Goal: Task Accomplishment & Management: Use online tool/utility

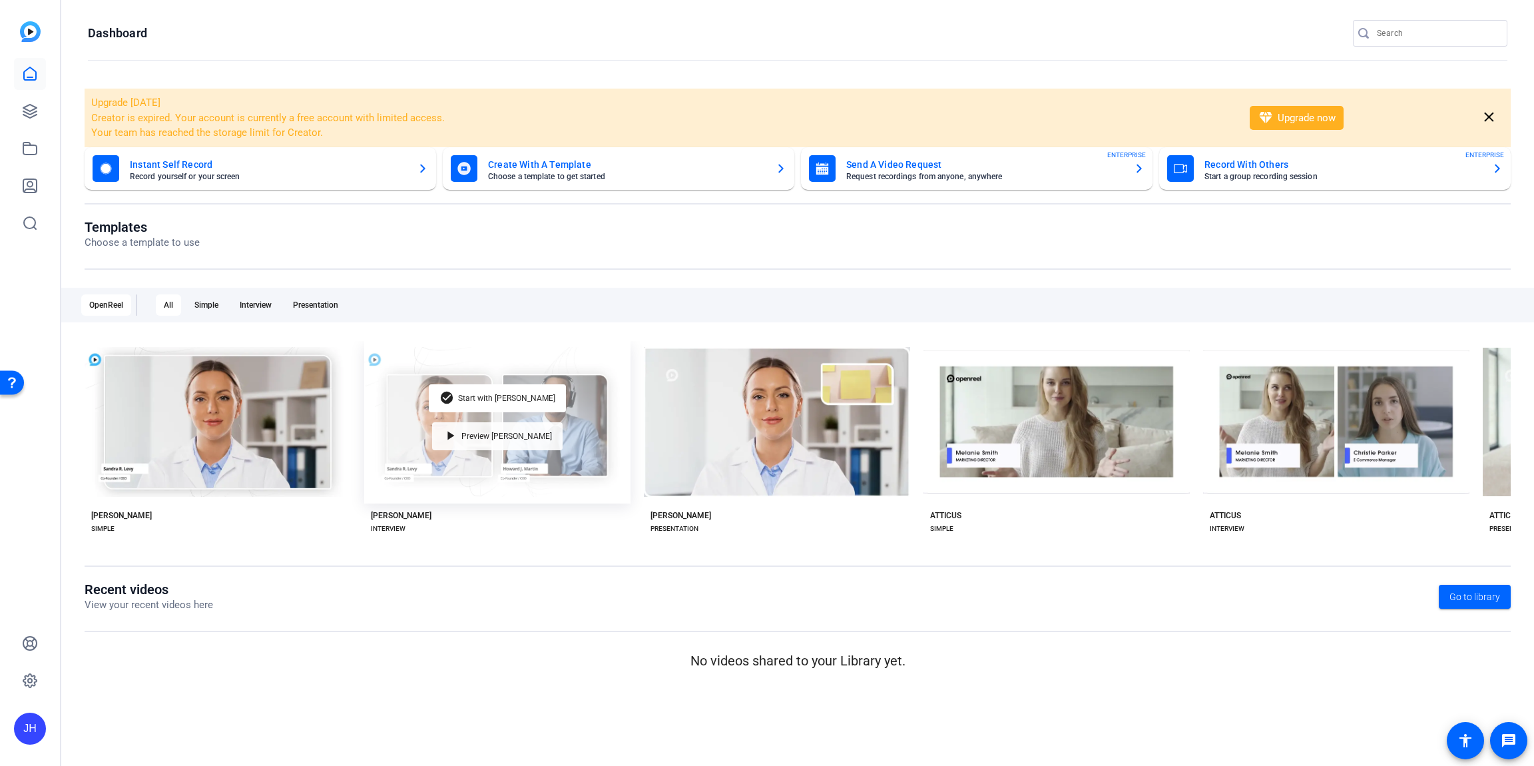
click at [515, 432] on span "Preview [PERSON_NAME]" at bounding box center [506, 436] width 91 height 8
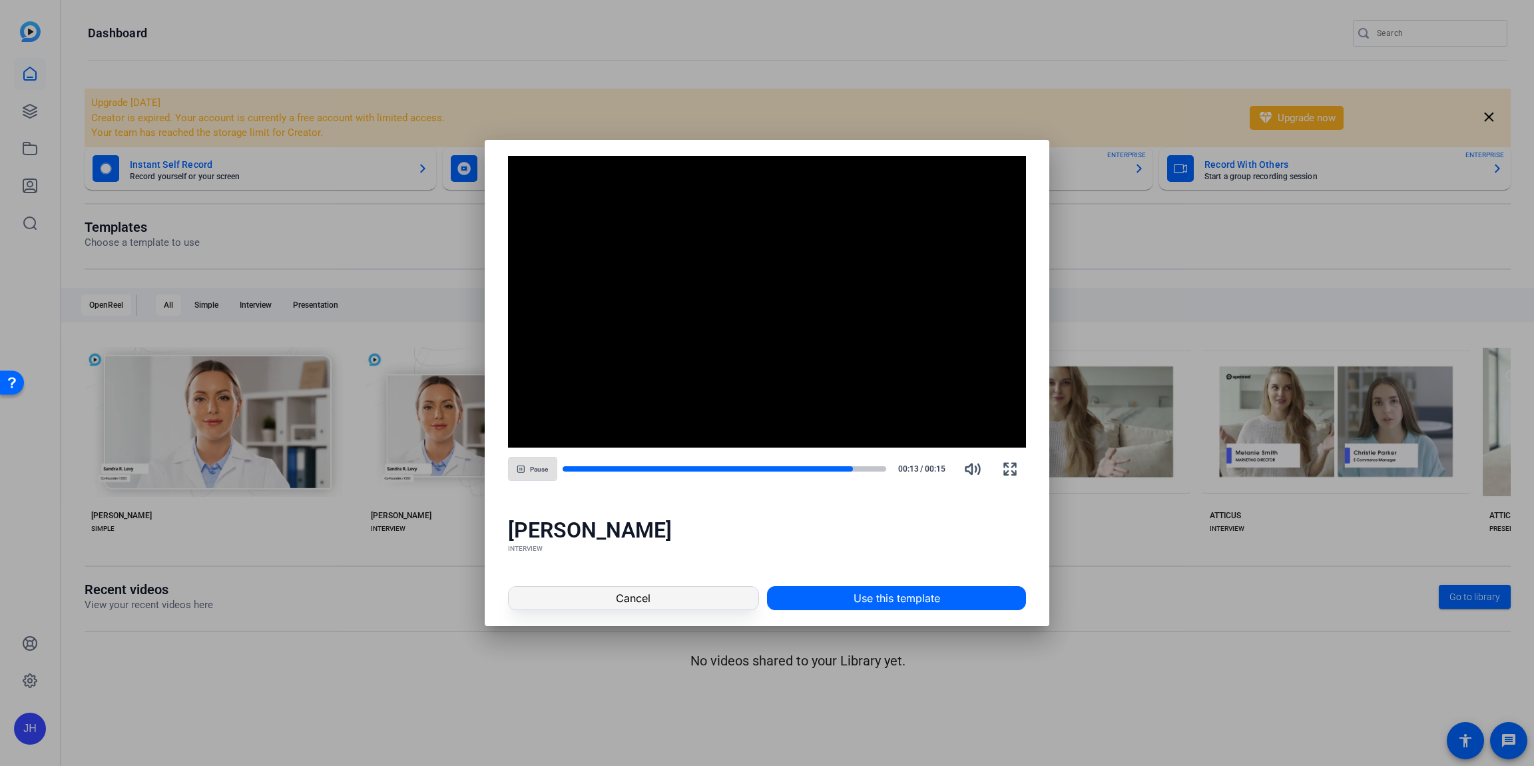
click at [703, 596] on span at bounding box center [634, 598] width 250 height 32
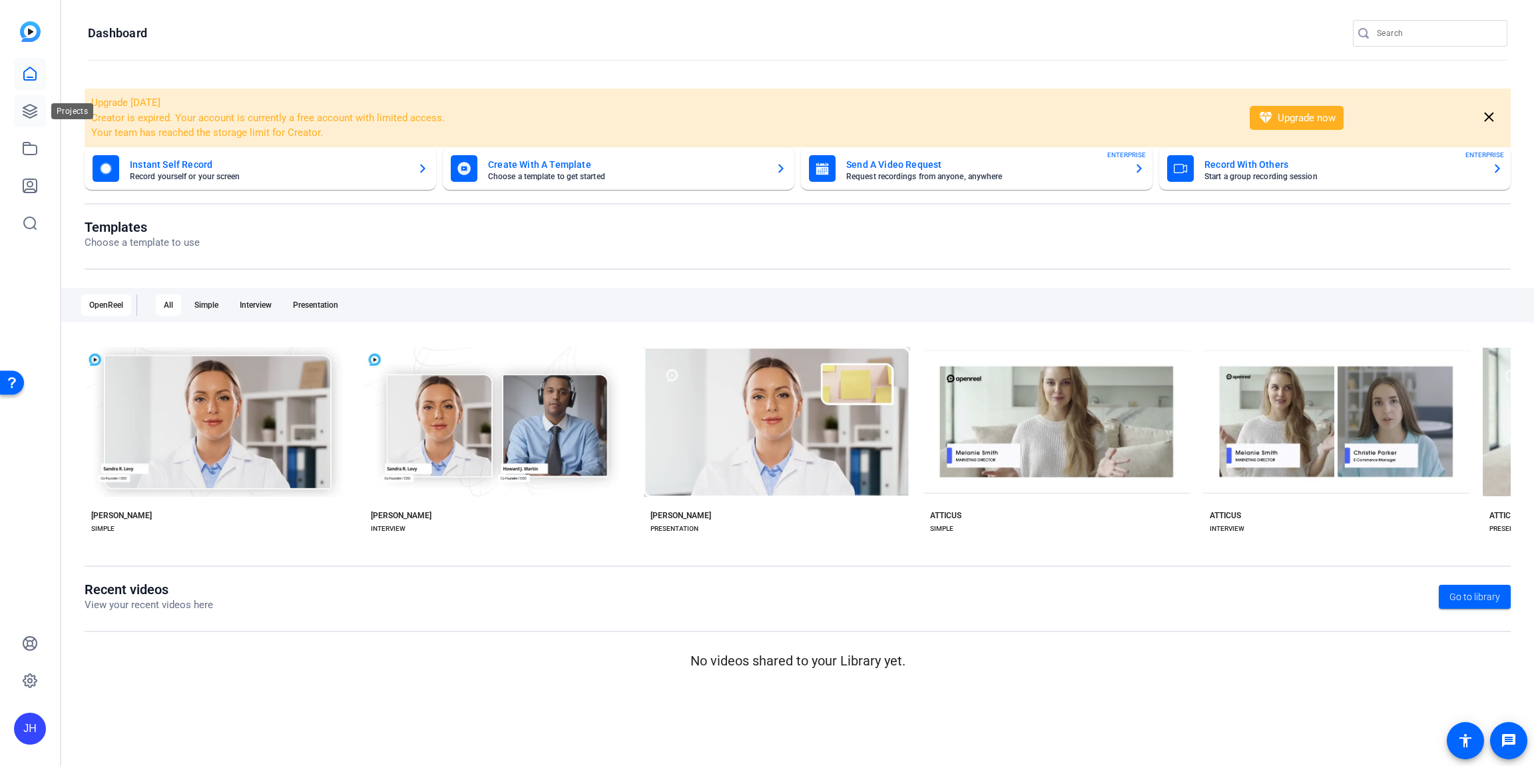
click at [34, 121] on link at bounding box center [30, 111] width 32 height 32
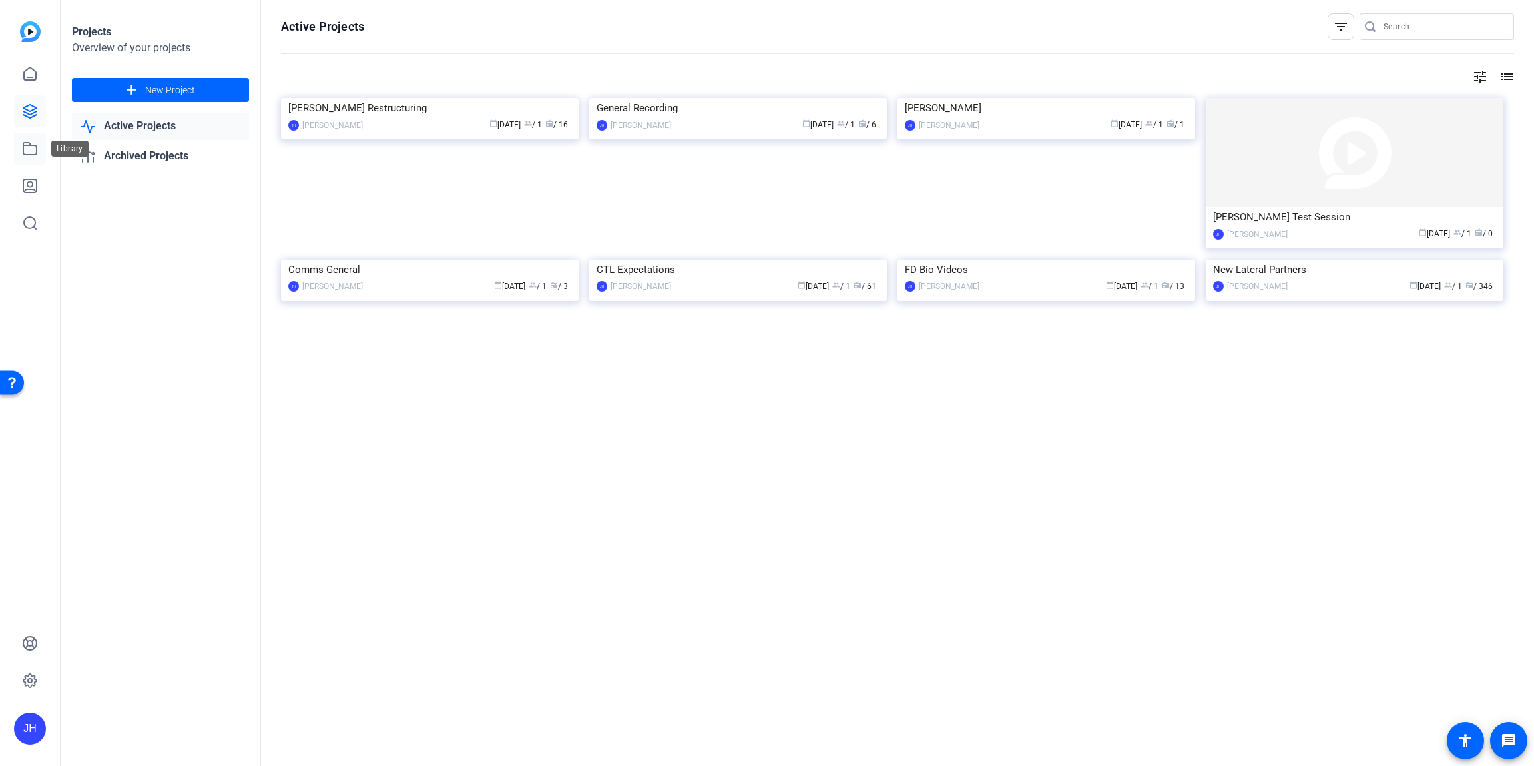
click at [36, 161] on link at bounding box center [30, 149] width 32 height 32
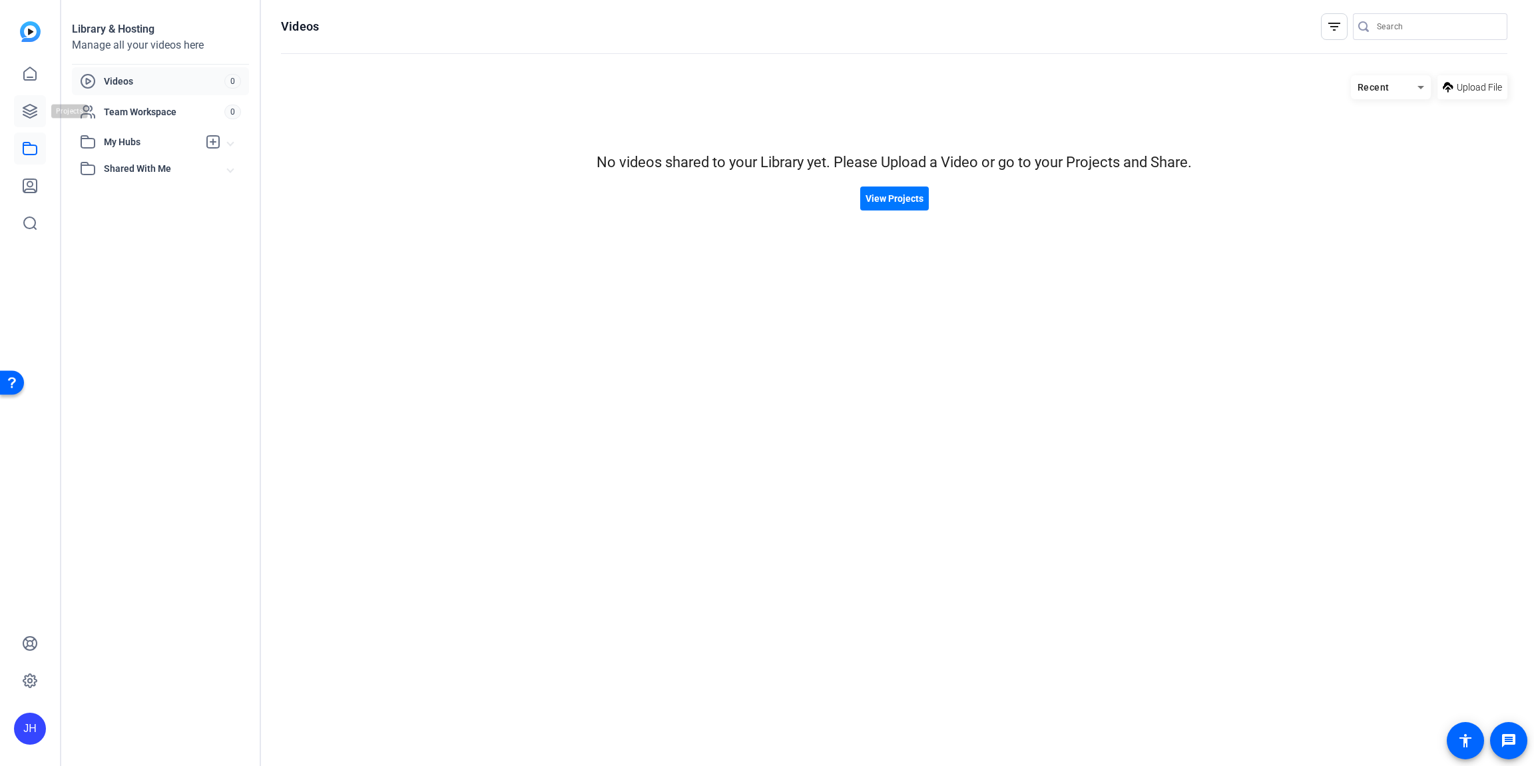
click at [28, 101] on link at bounding box center [30, 111] width 32 height 32
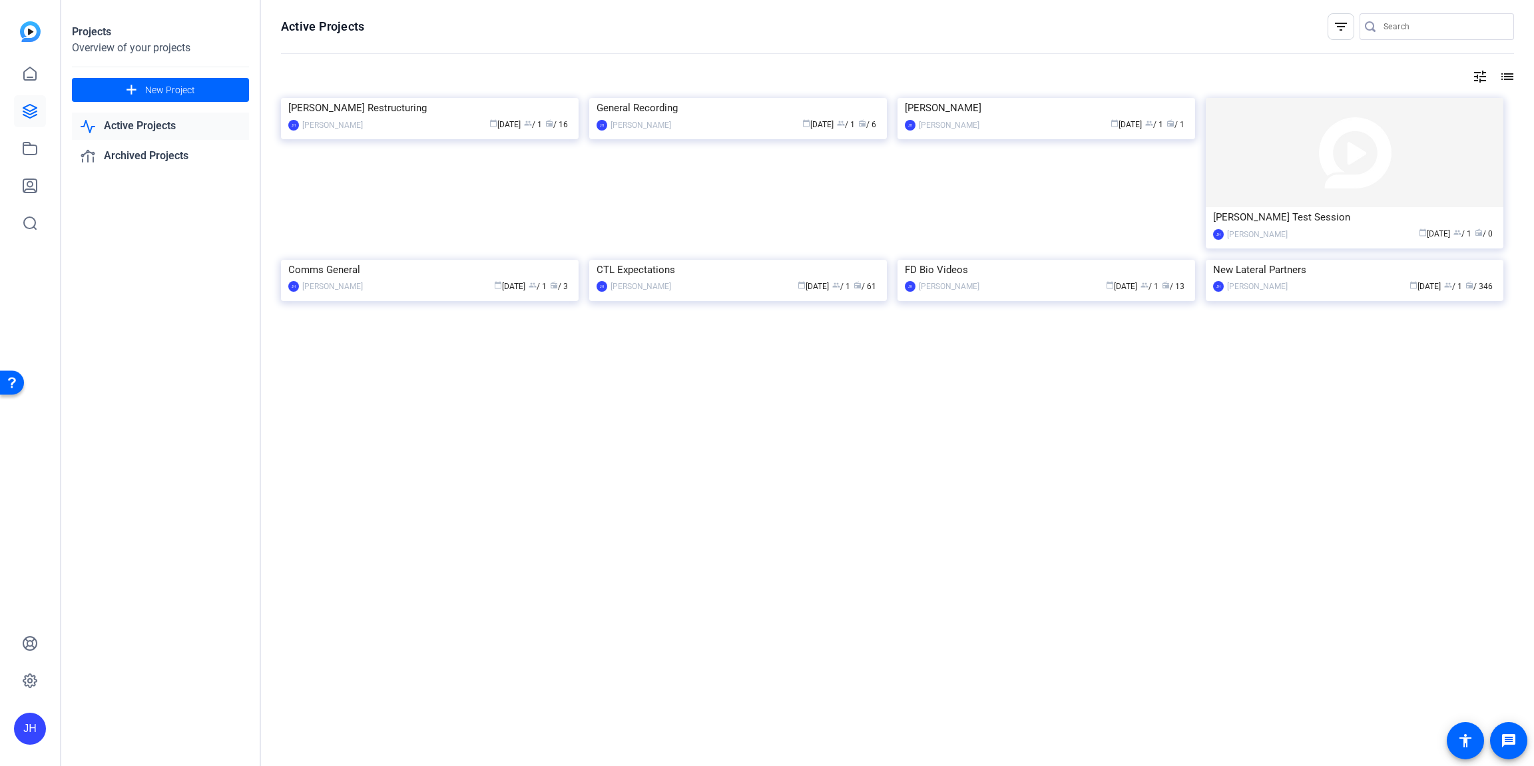
click at [37, 36] on img at bounding box center [30, 31] width 21 height 21
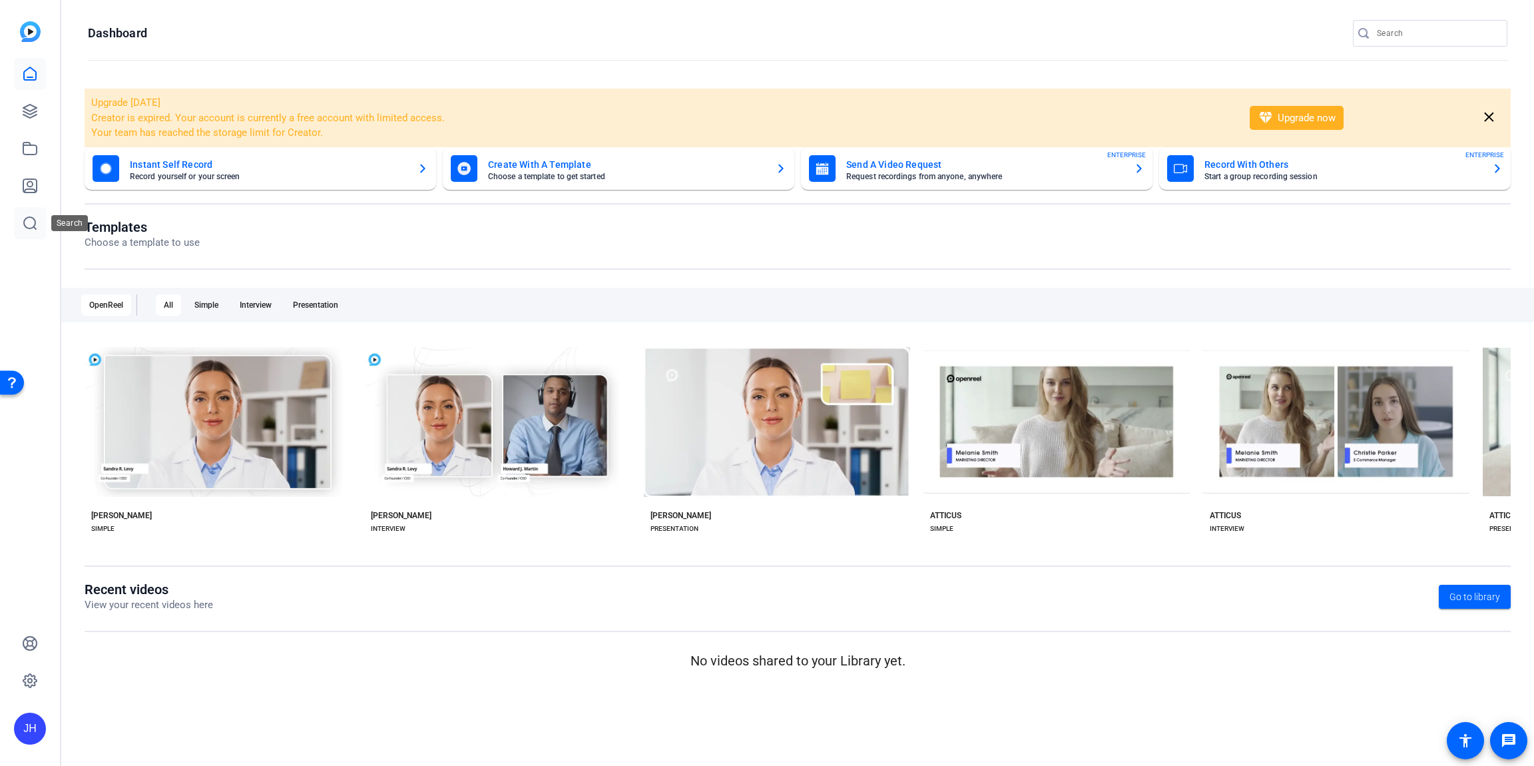
click at [32, 220] on icon at bounding box center [30, 223] width 16 height 16
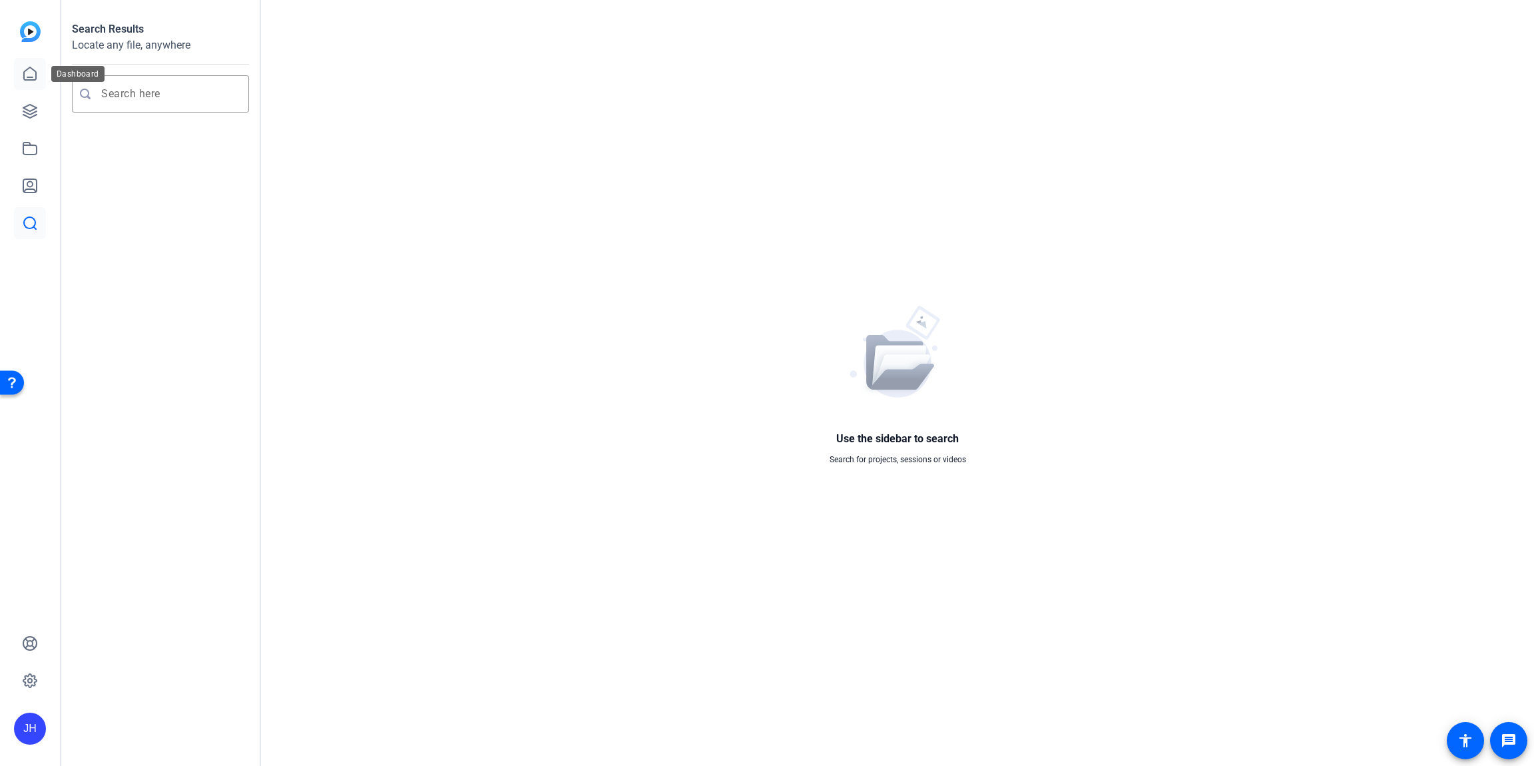
click at [23, 64] on link at bounding box center [30, 74] width 32 height 32
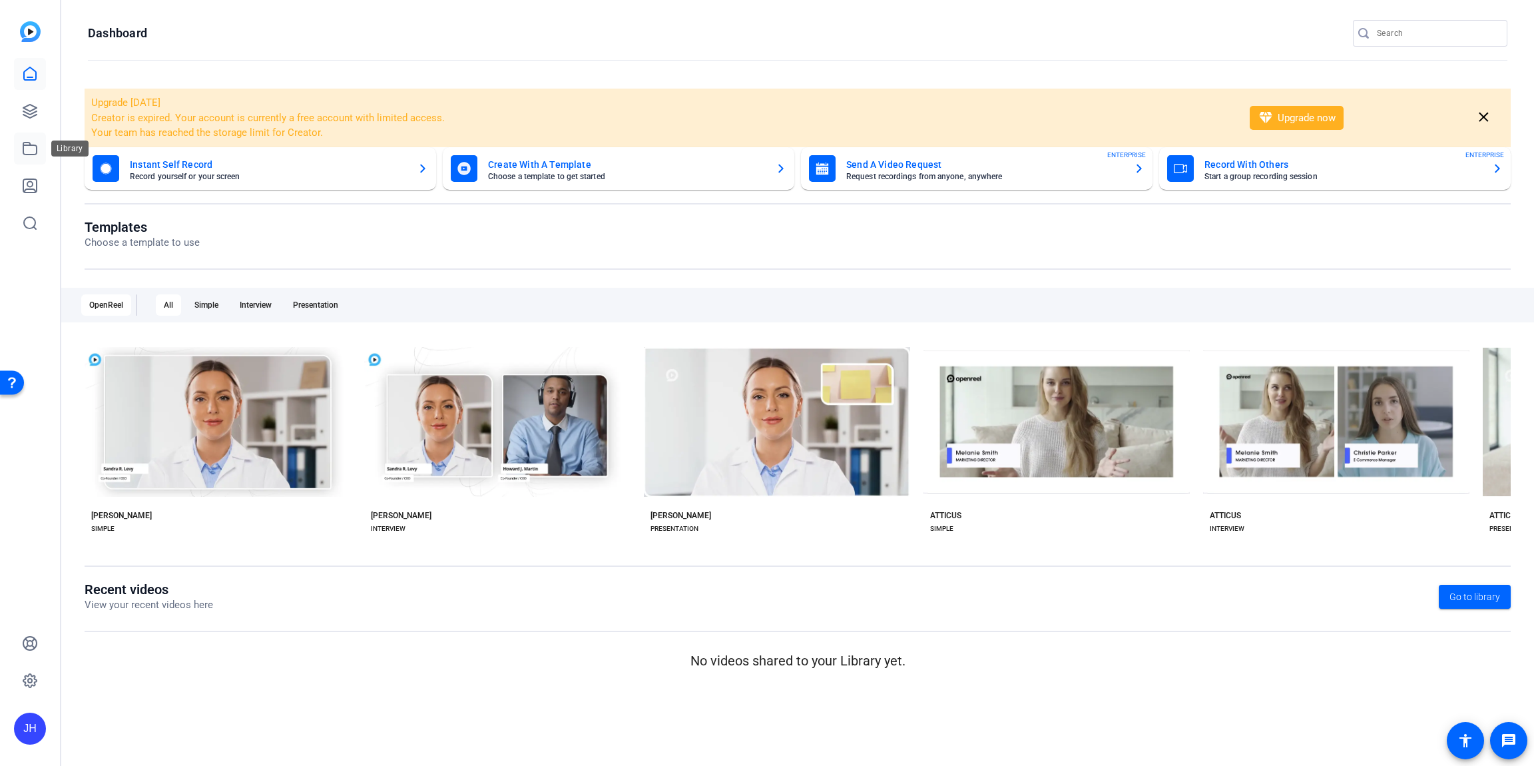
click at [32, 146] on icon at bounding box center [30, 149] width 16 height 16
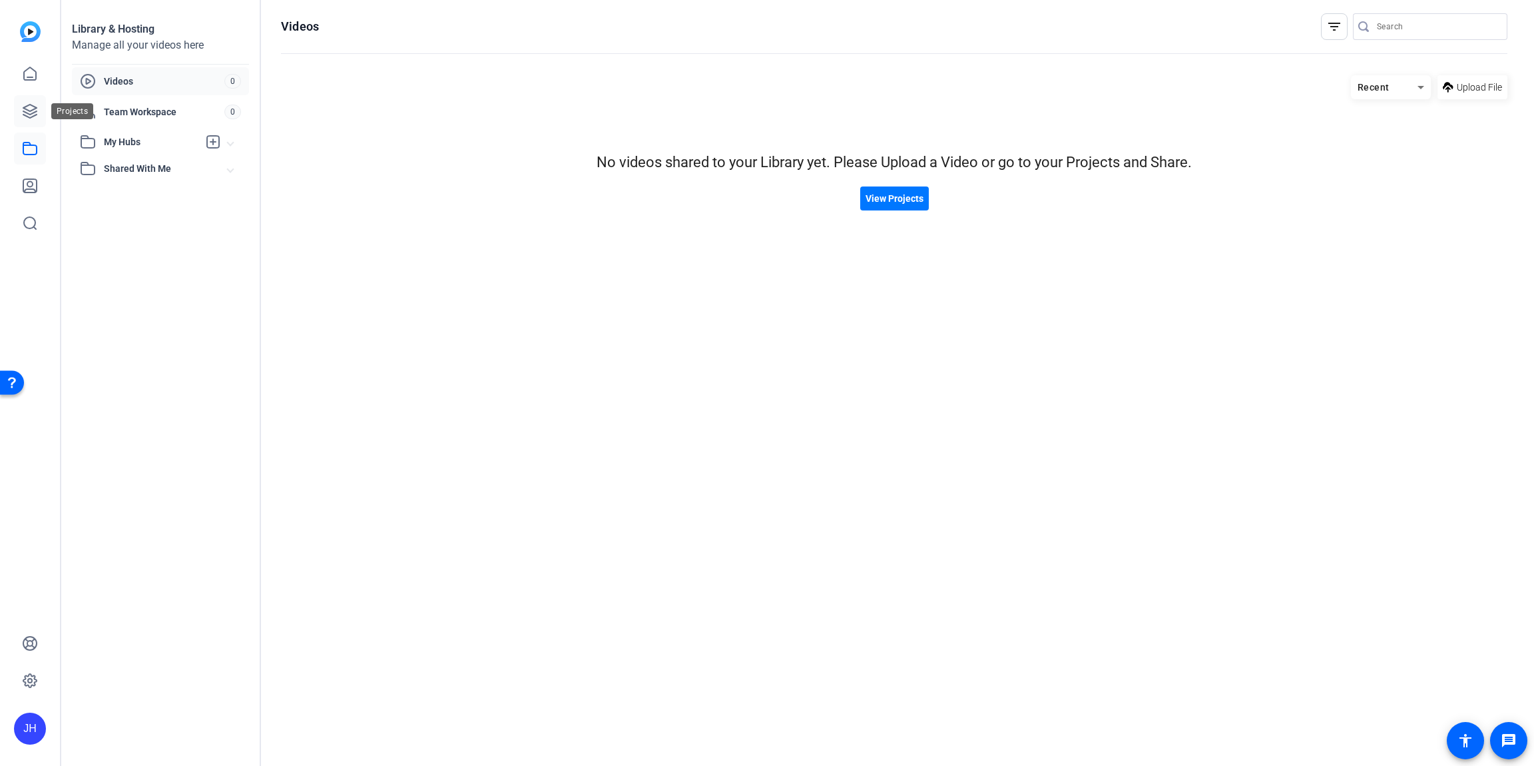
click at [35, 119] on link at bounding box center [30, 111] width 32 height 32
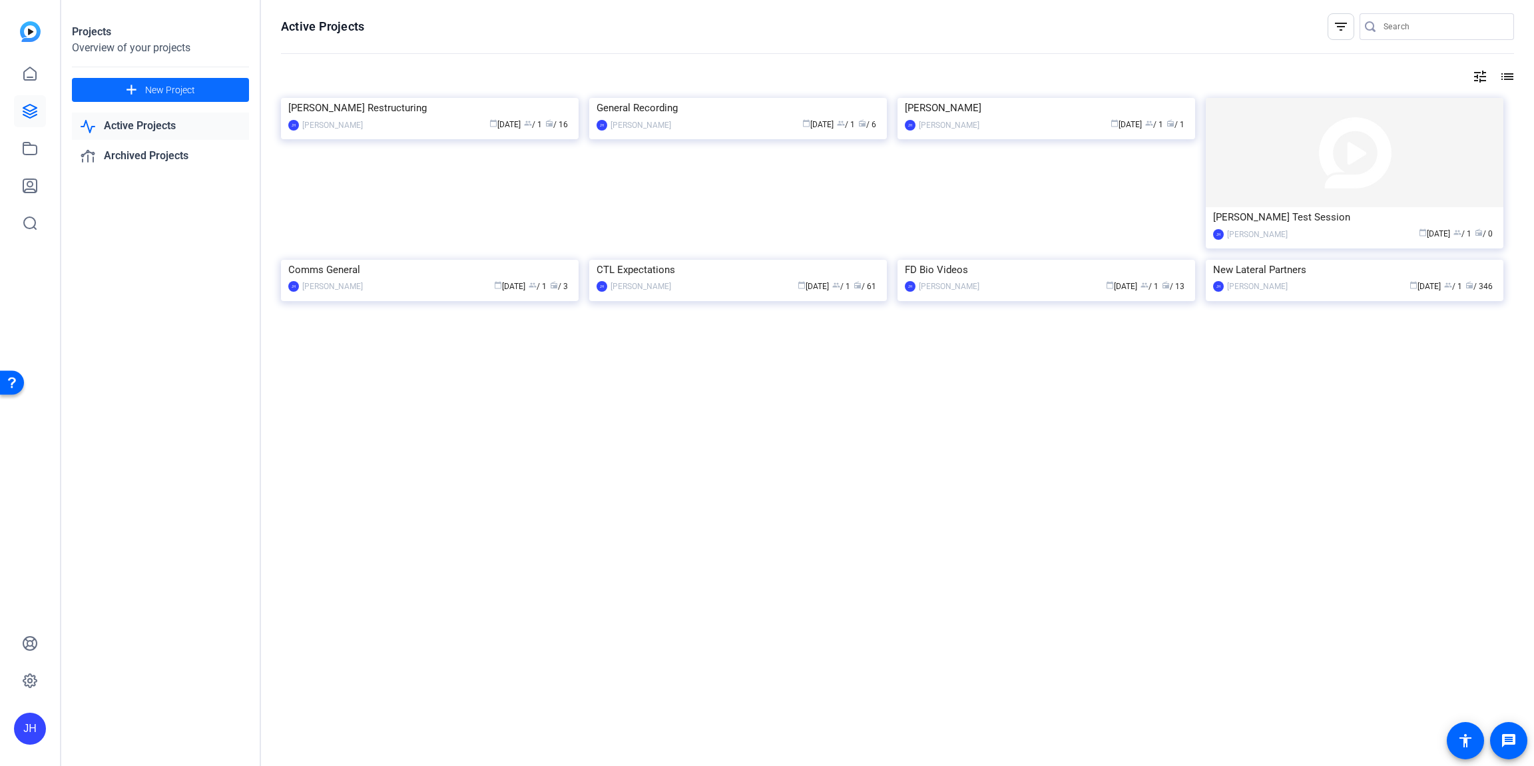
click at [161, 91] on span "New Project" at bounding box center [170, 90] width 50 height 14
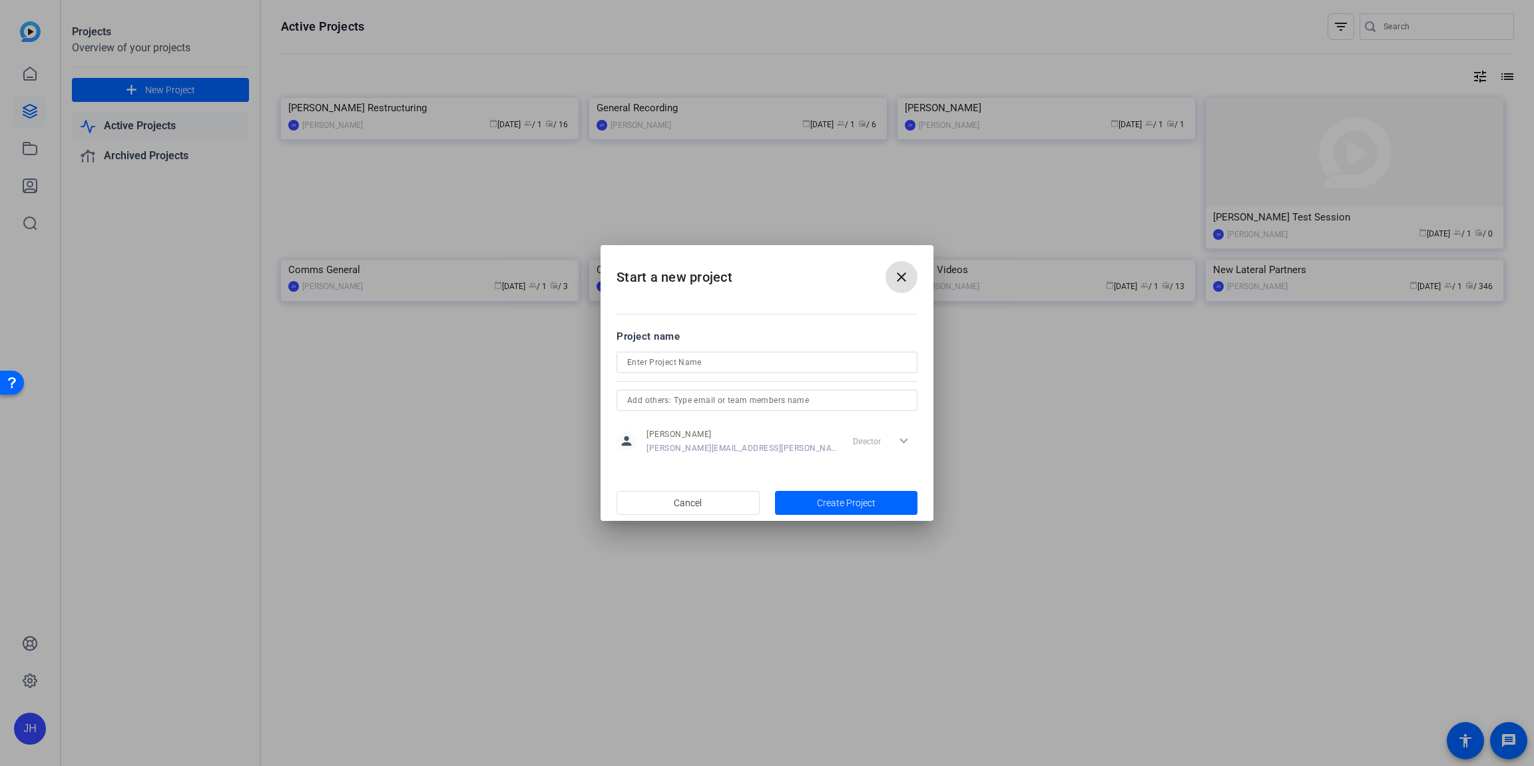
click at [717, 367] on input at bounding box center [767, 362] width 280 height 16
type input "T"
type input "Audio Transcription Testing"
click at [853, 500] on span "Create Project" at bounding box center [846, 503] width 59 height 14
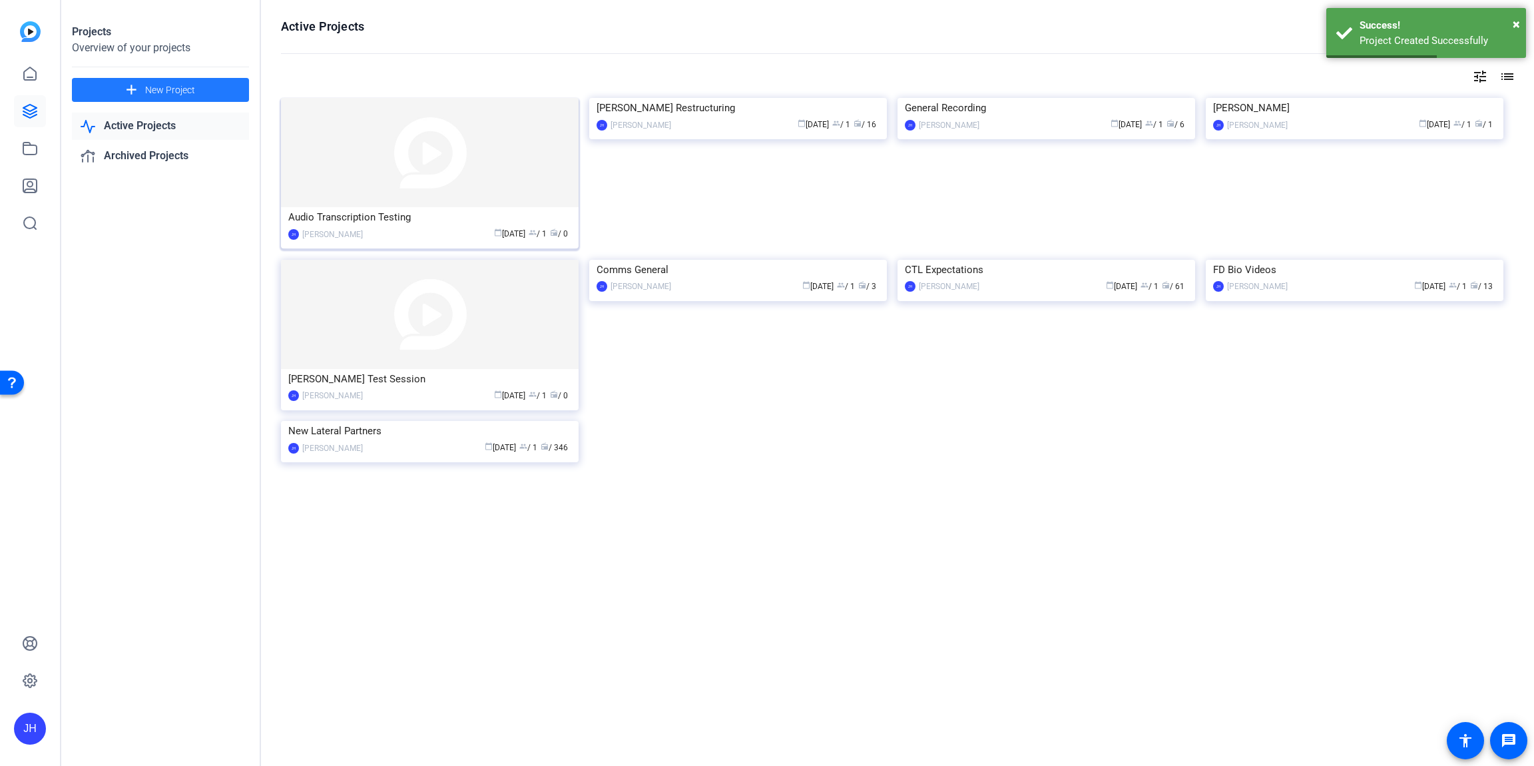
click at [466, 178] on img at bounding box center [430, 152] width 298 height 109
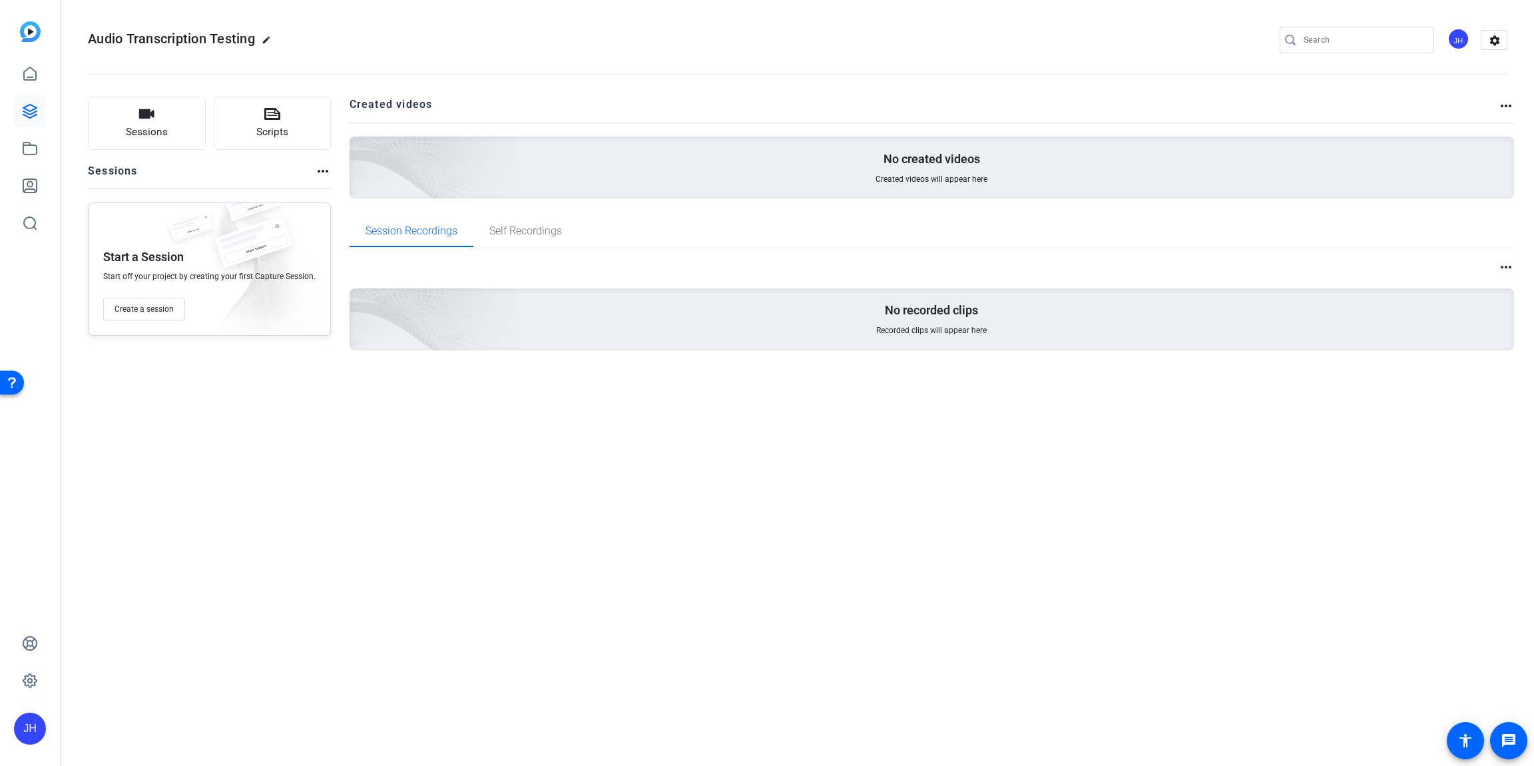
click at [317, 167] on mat-icon "more_horiz" at bounding box center [323, 171] width 16 height 16
click at [319, 168] on div at bounding box center [767, 383] width 1534 height 766
click at [1505, 270] on mat-icon "more_horiz" at bounding box center [1506, 267] width 16 height 16
drag, startPoint x: 1505, startPoint y: 268, endPoint x: 1412, endPoint y: 270, distance: 92.6
click at [1505, 268] on div at bounding box center [767, 383] width 1534 height 766
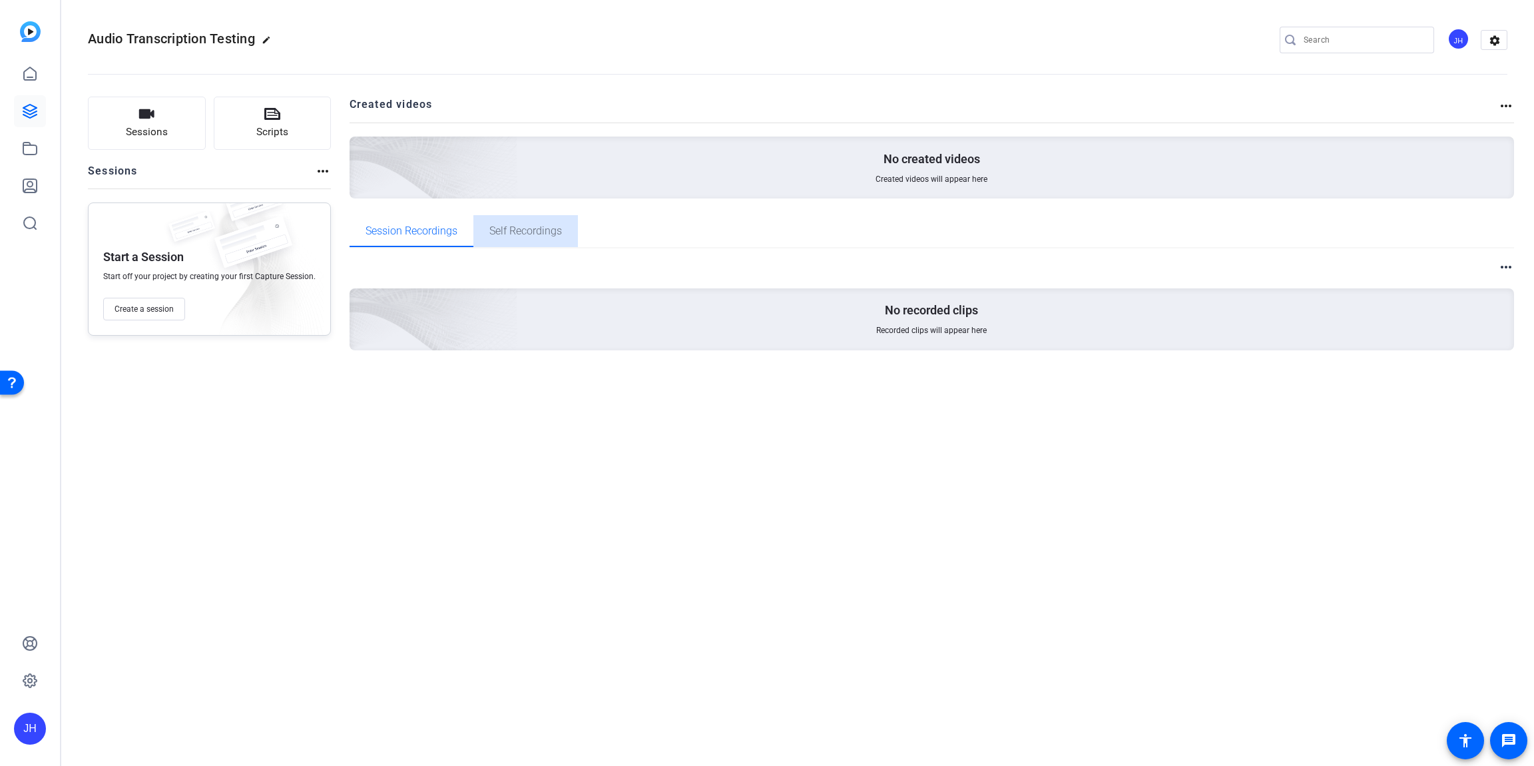
click at [568, 241] on div "Self Recordings" at bounding box center [525, 231] width 105 height 32
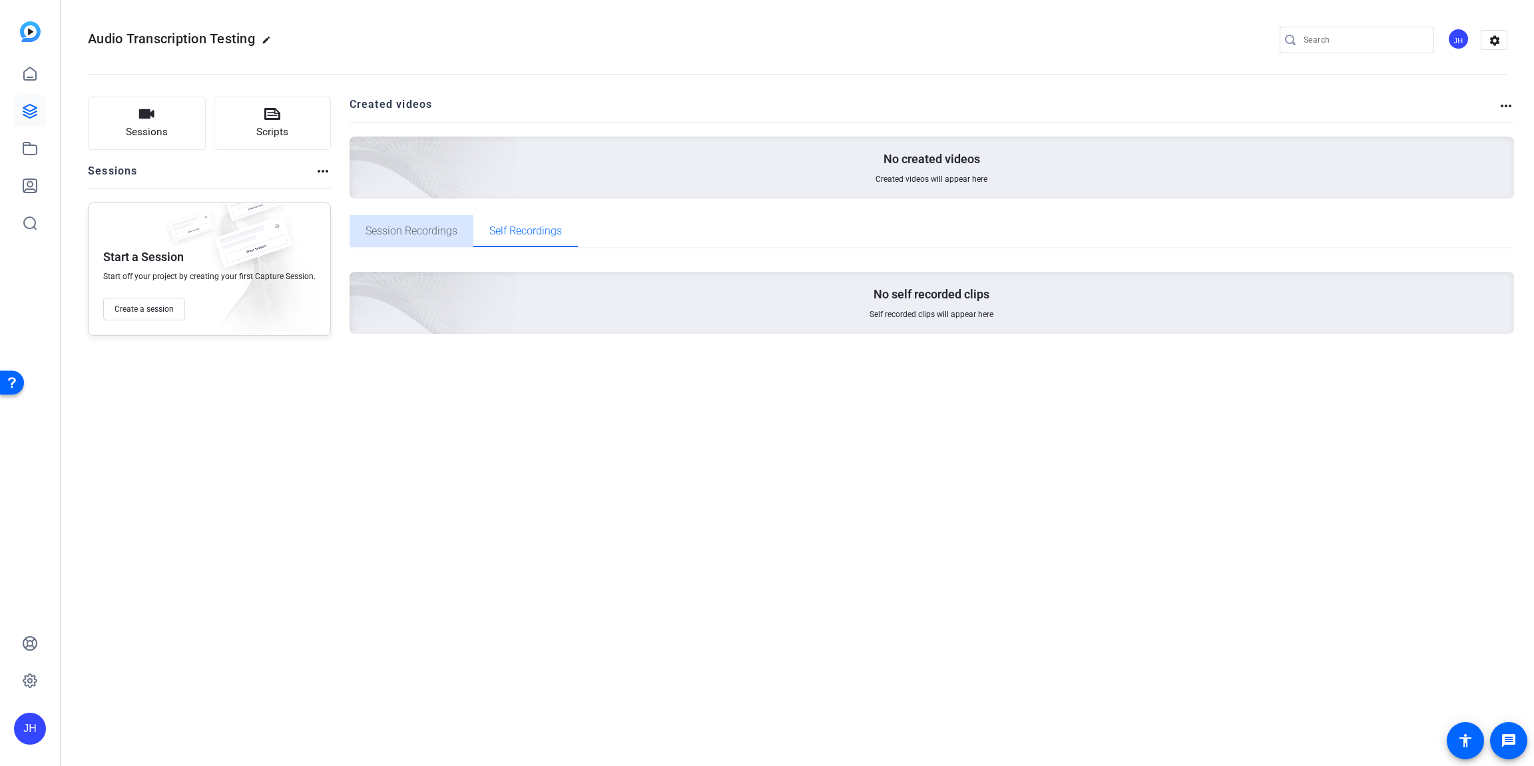
click at [390, 234] on span "Session Recordings" at bounding box center [412, 231] width 92 height 11
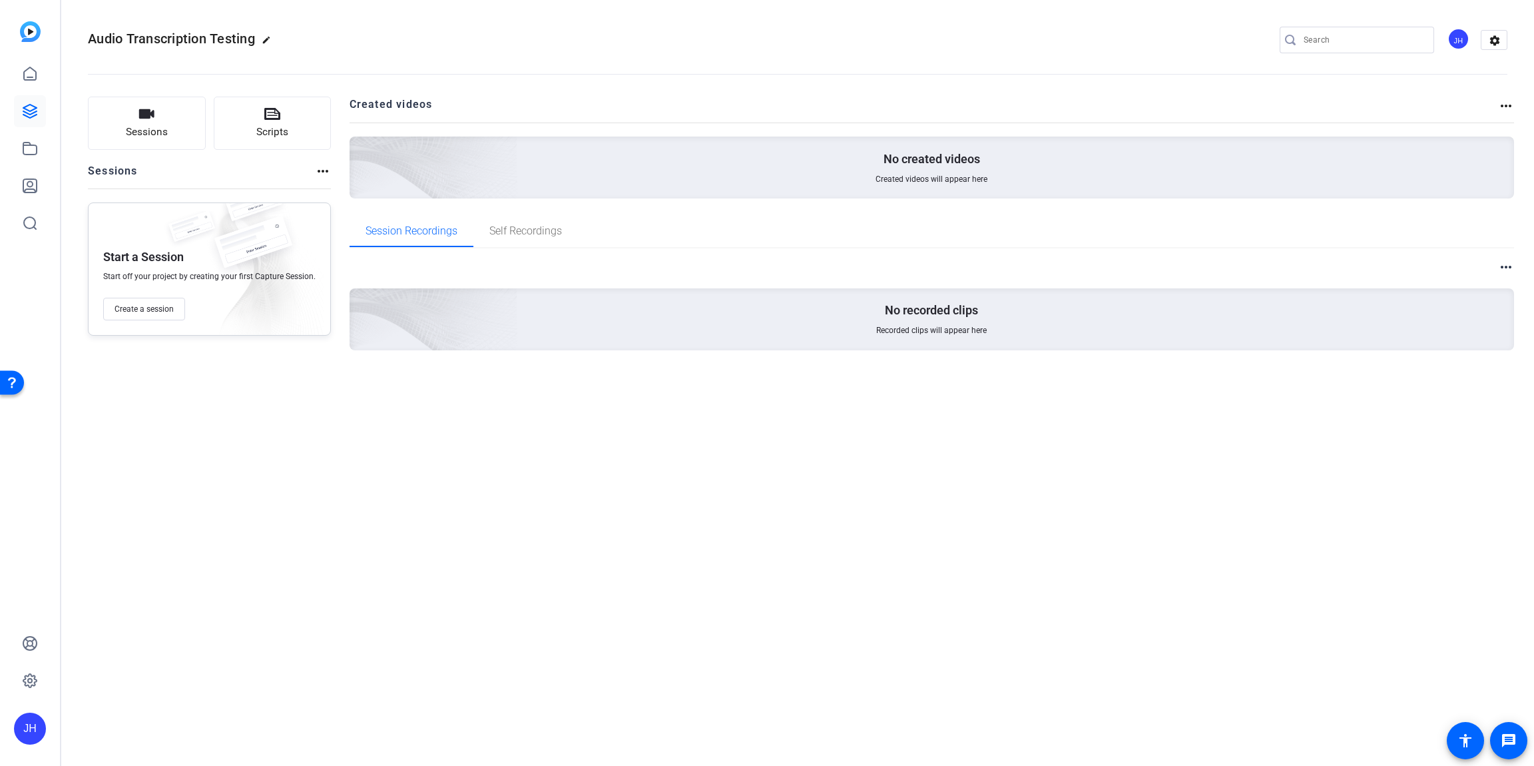
click at [1509, 103] on mat-icon "more_horiz" at bounding box center [1506, 106] width 16 height 16
click at [1388, 469] on div at bounding box center [767, 383] width 1534 height 766
click at [37, 160] on link at bounding box center [30, 149] width 32 height 32
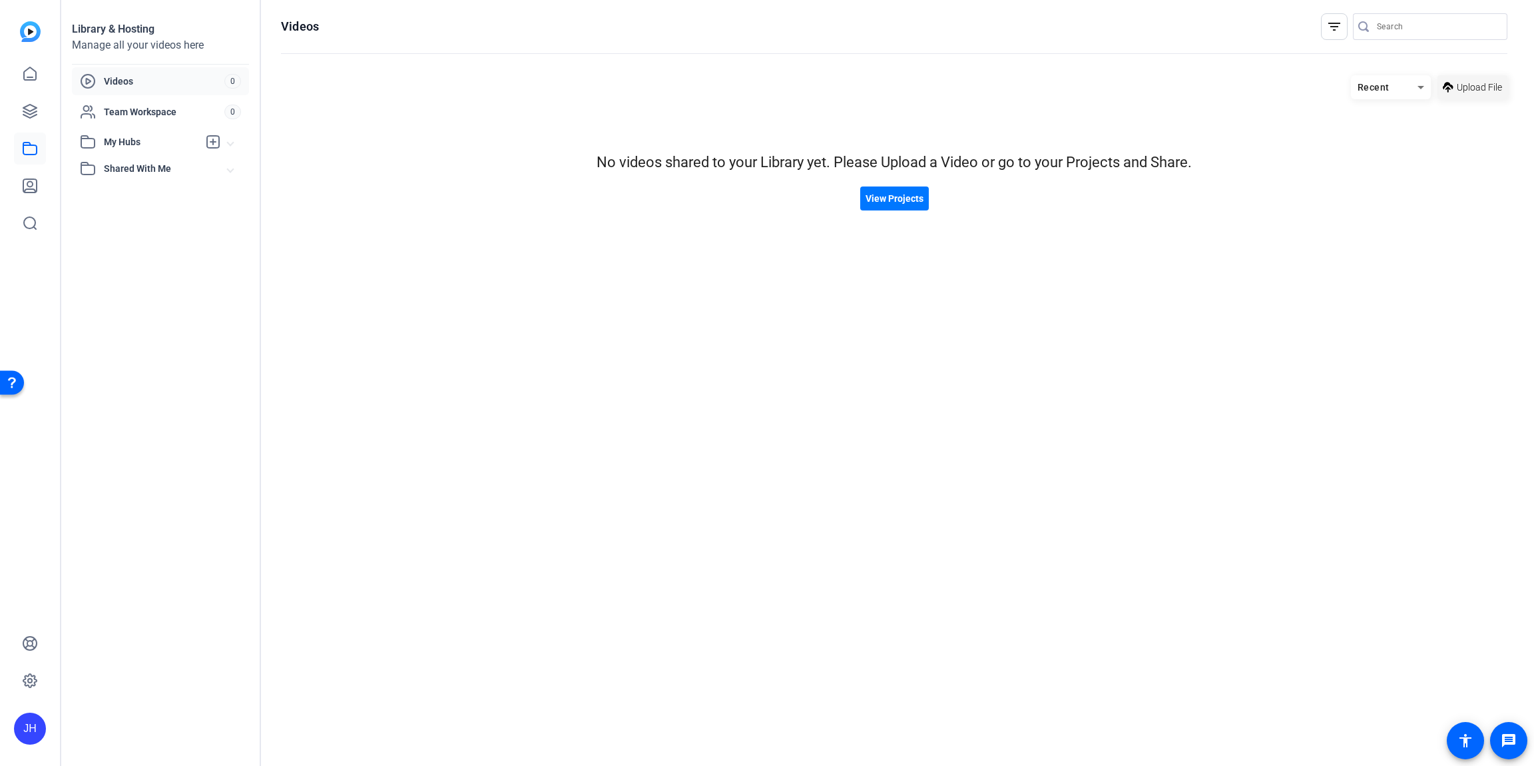
click at [1465, 75] on span at bounding box center [1473, 87] width 70 height 32
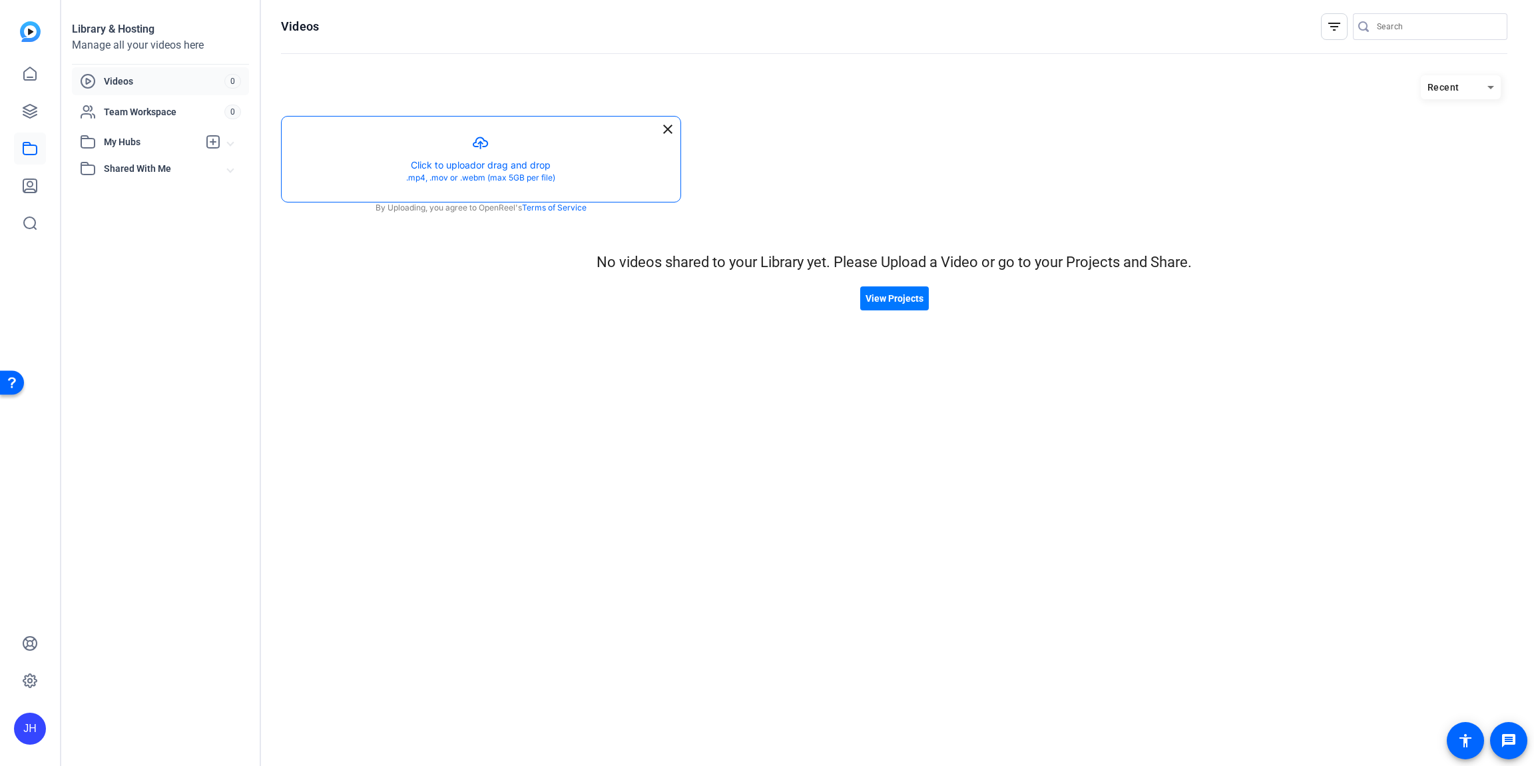
click at [505, 187] on button "button" at bounding box center [481, 159] width 399 height 85
click at [996, 445] on hosting-listing "Recent close Created with sketchtool. Click to upload or drag and drop .mp4, .m…" at bounding box center [894, 407] width 1227 height 677
click at [667, 129] on mat-icon "close" at bounding box center [668, 129] width 16 height 16
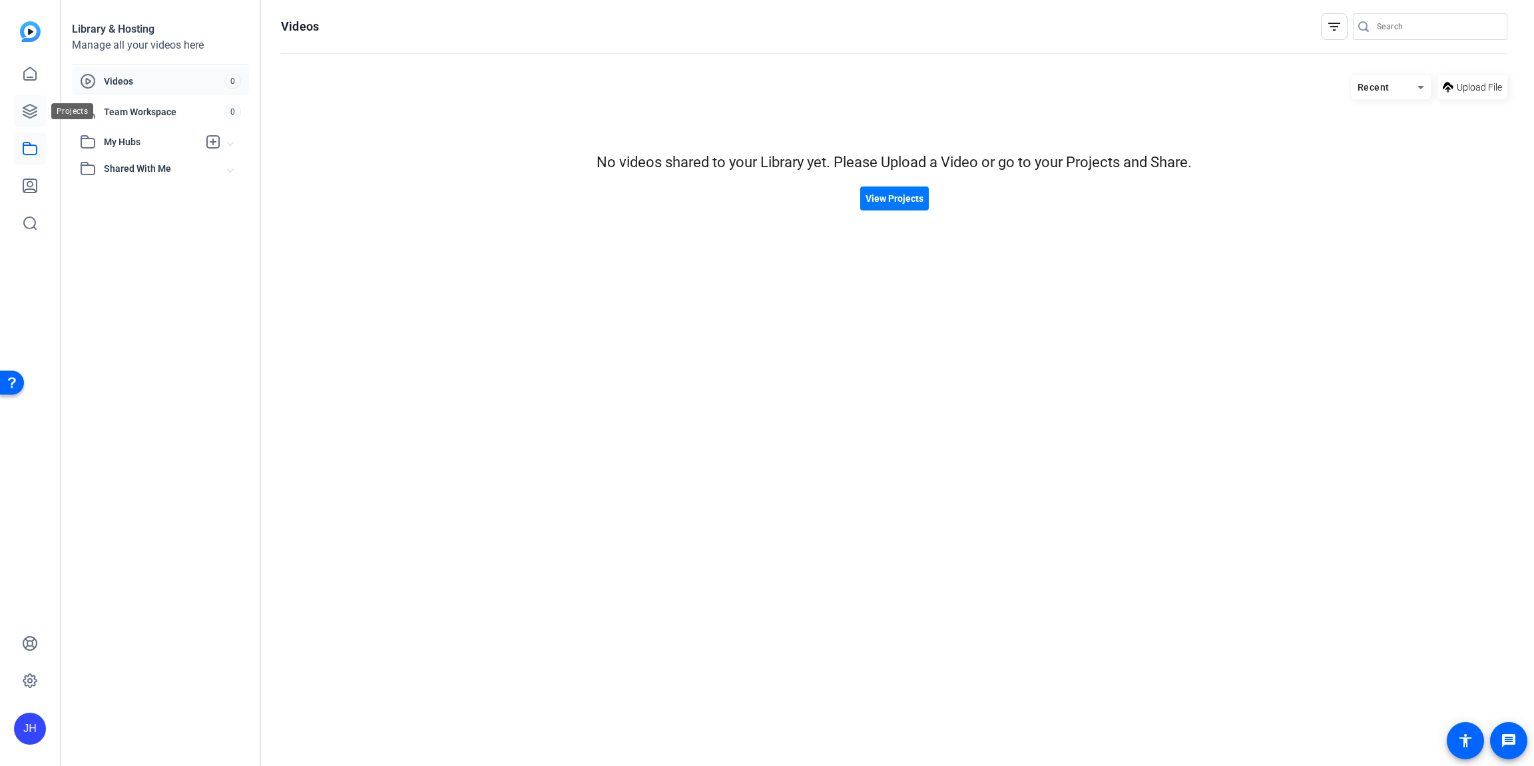
click at [29, 115] on icon at bounding box center [29, 111] width 13 height 13
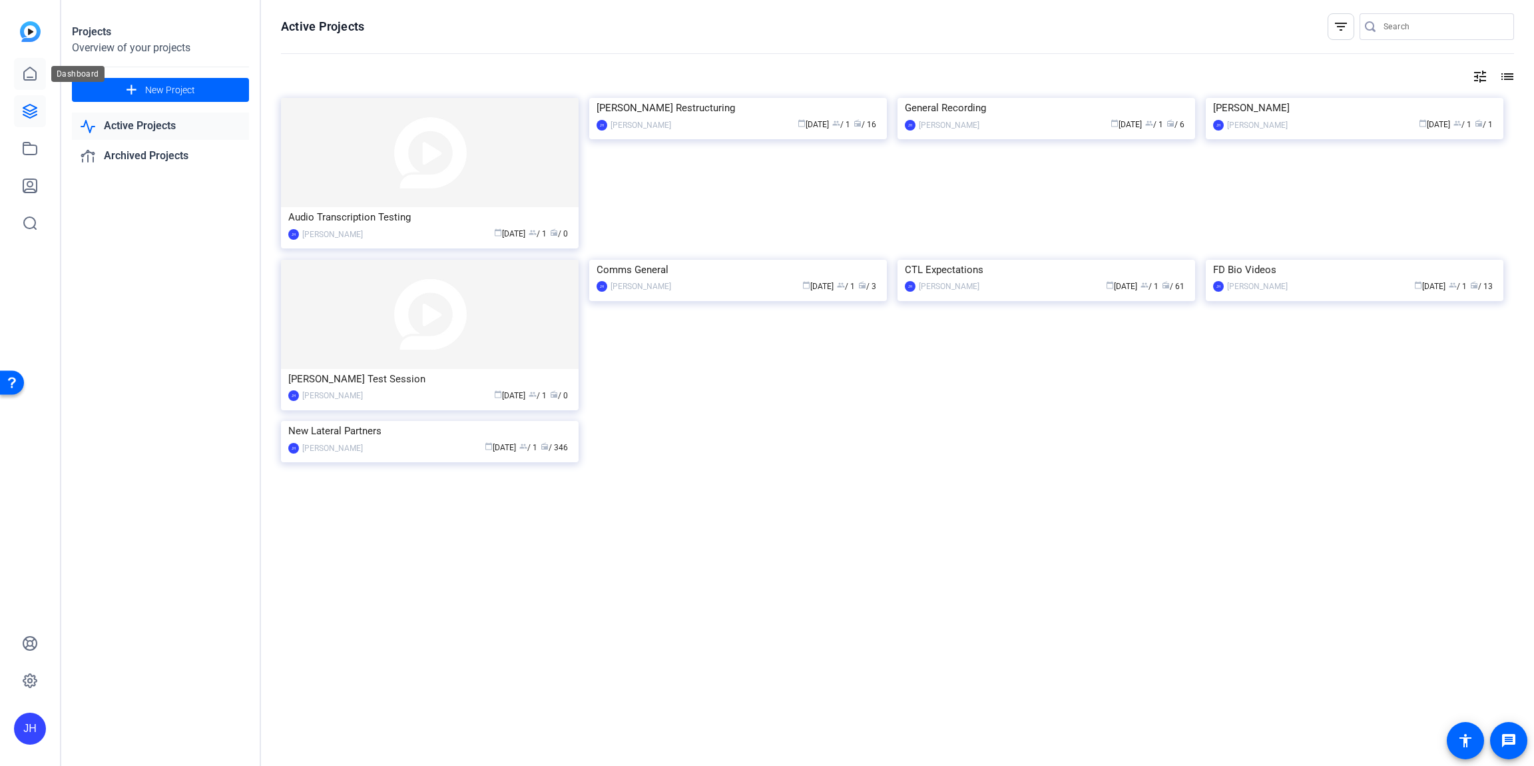
click at [31, 63] on link at bounding box center [30, 74] width 32 height 32
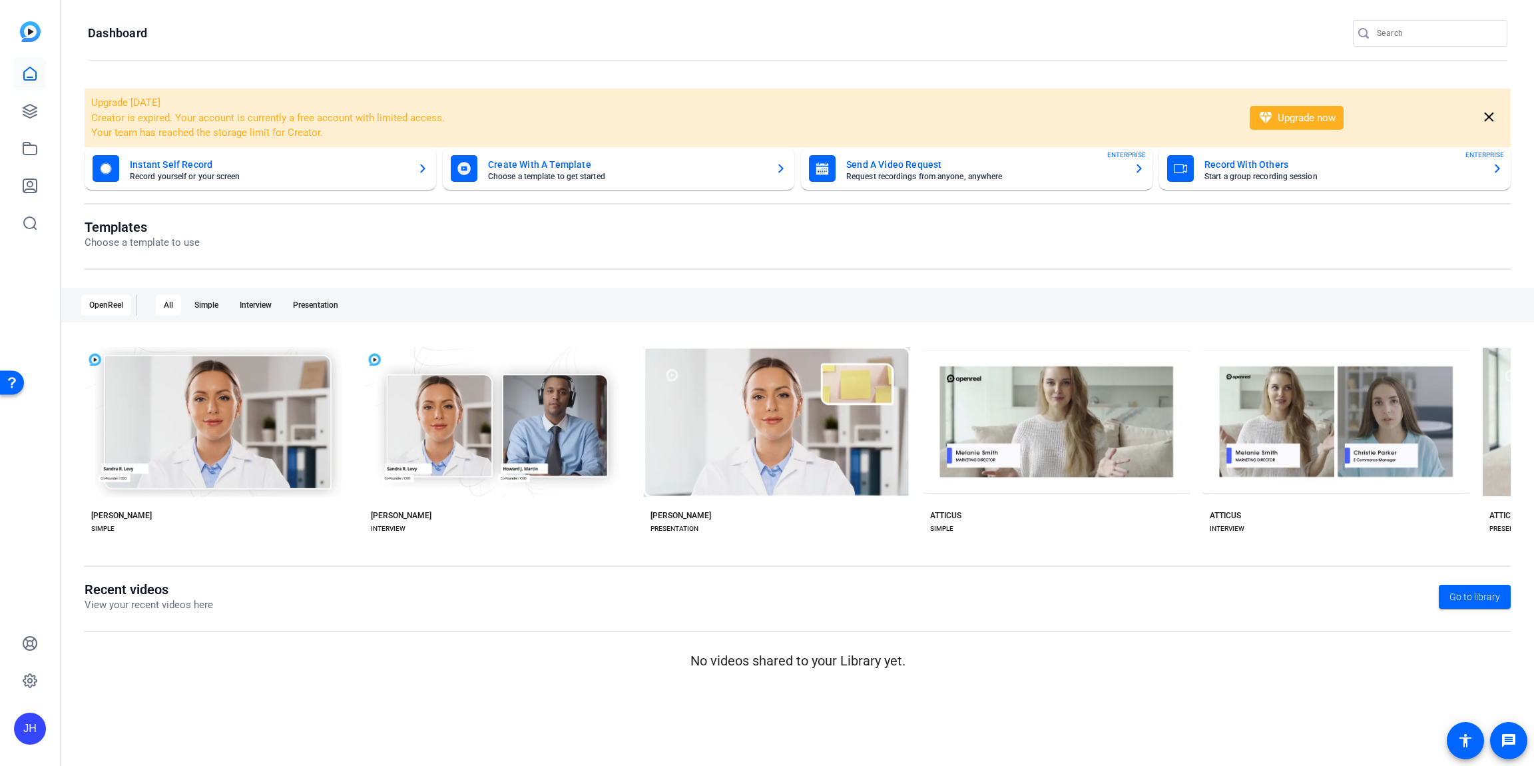
click at [783, 161] on icon "button" at bounding box center [781, 168] width 11 height 16
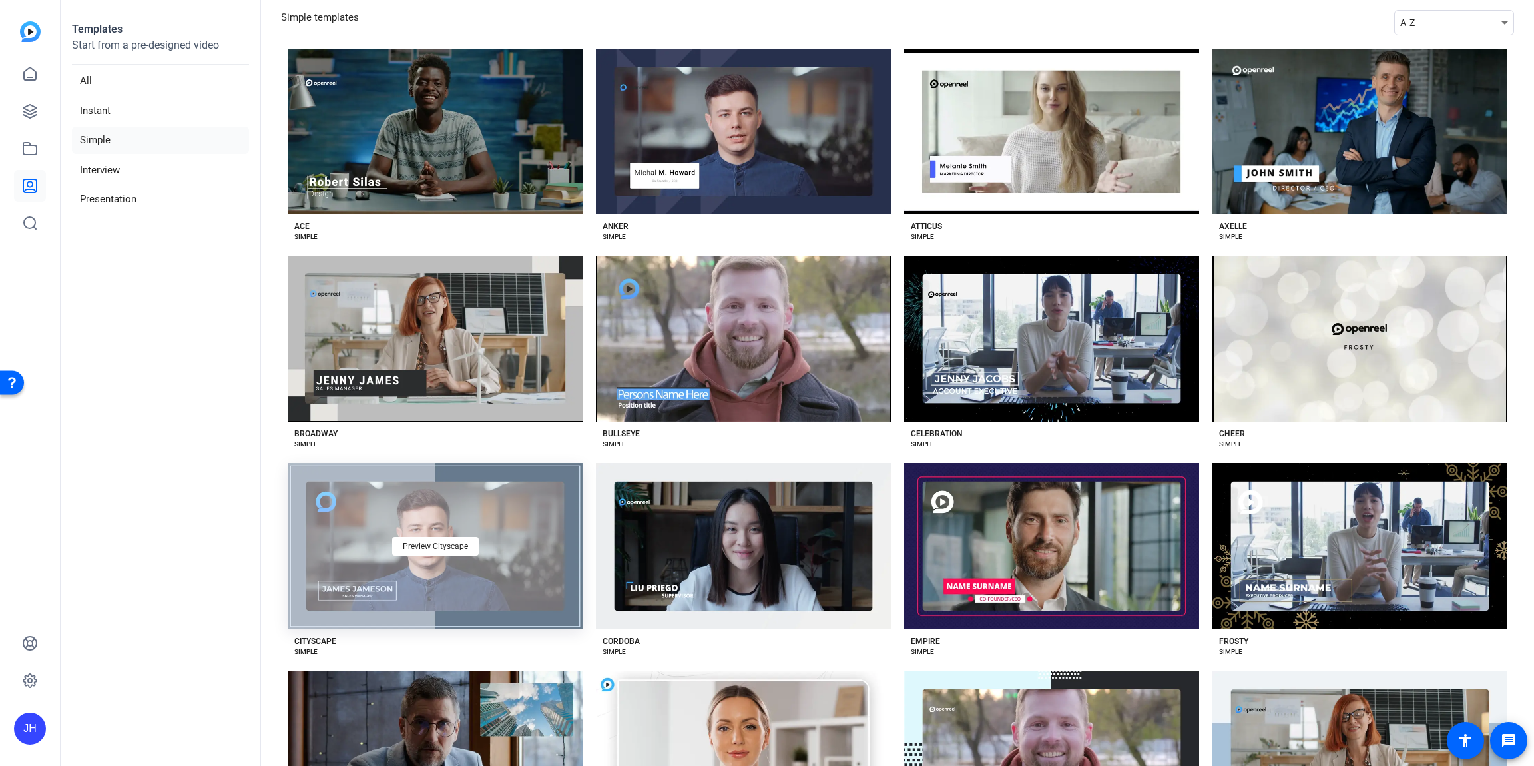
scroll to position [66, 0]
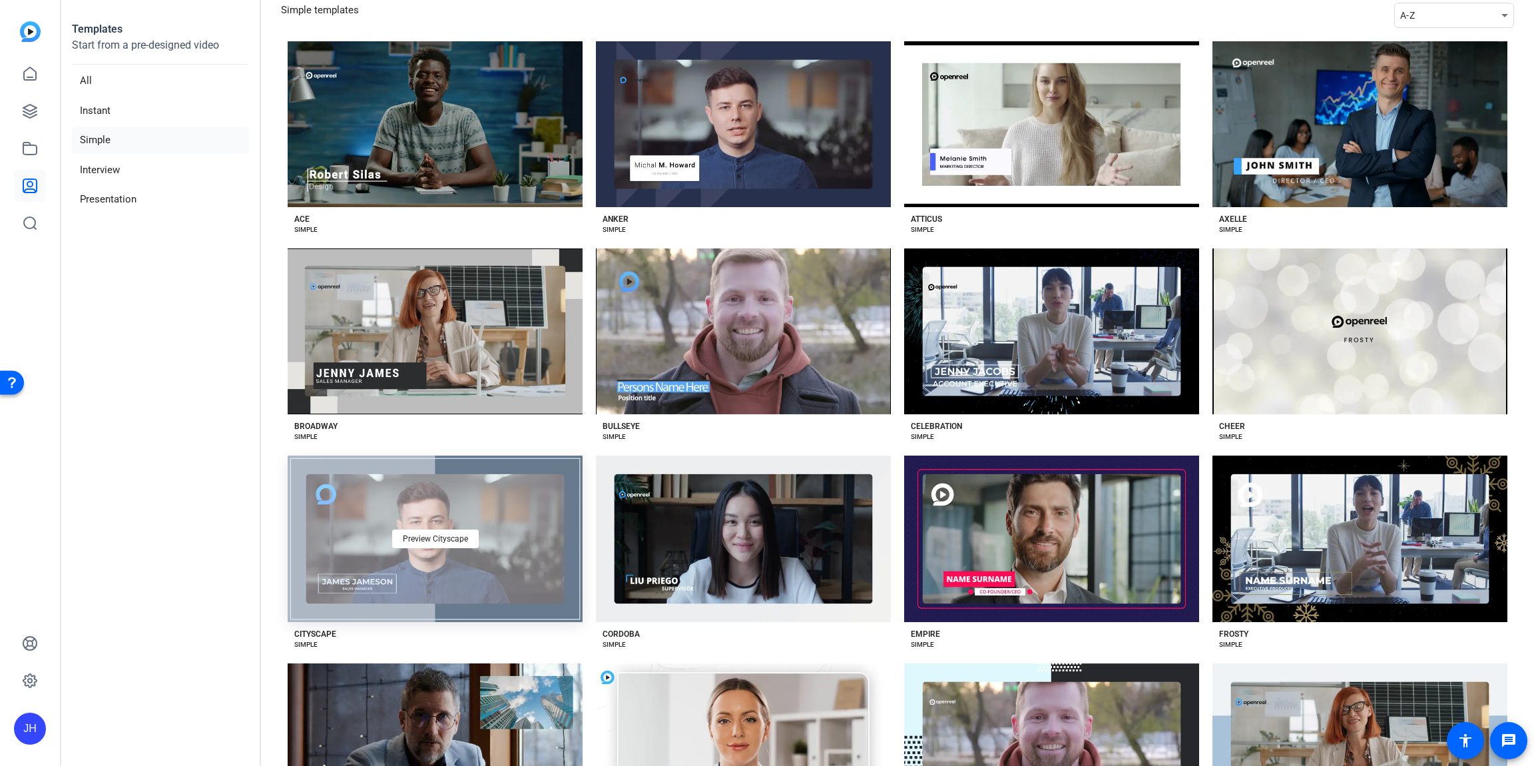
click at [445, 567] on div "Preview Cityscape" at bounding box center [435, 538] width 295 height 166
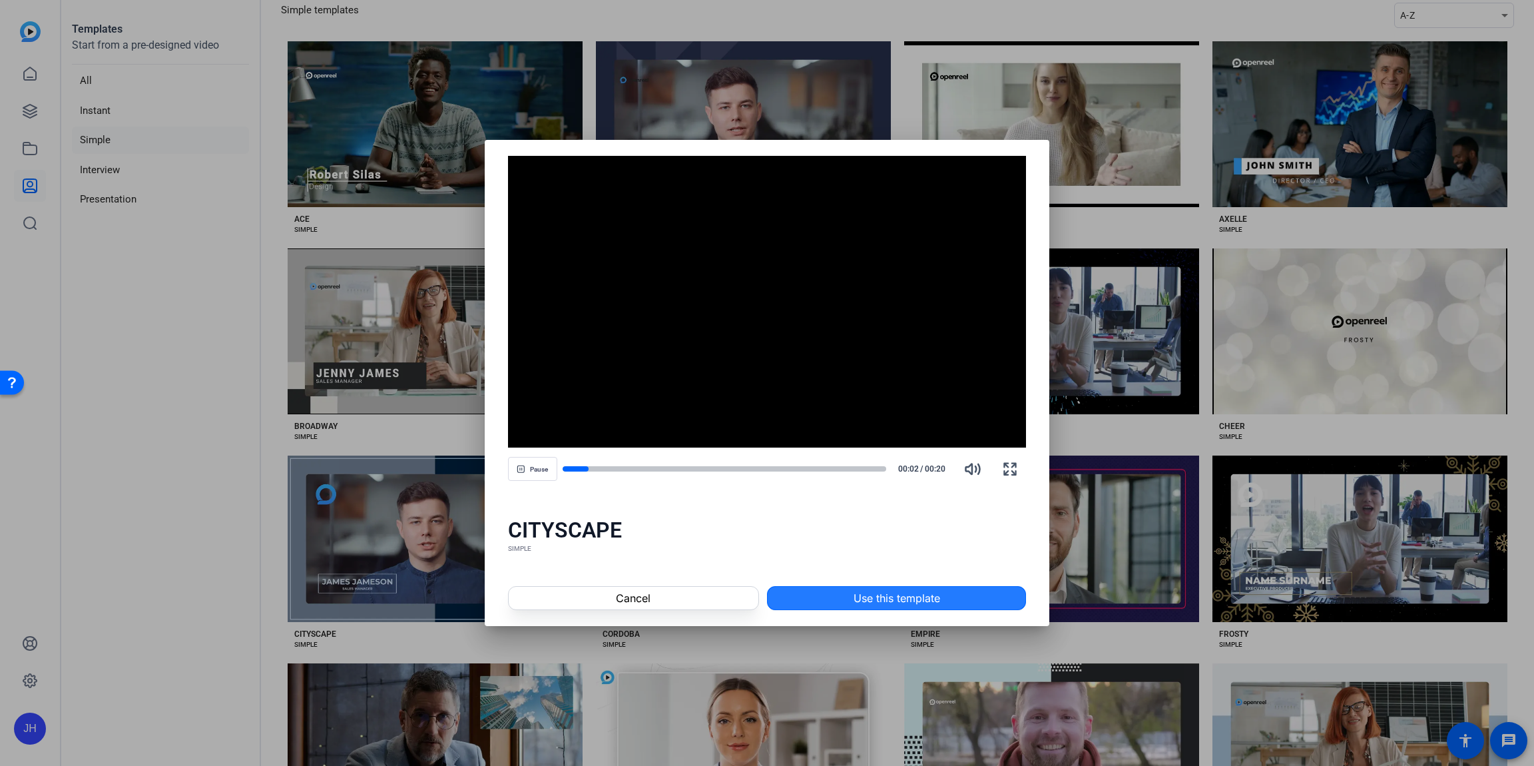
click at [821, 594] on span at bounding box center [897, 598] width 258 height 32
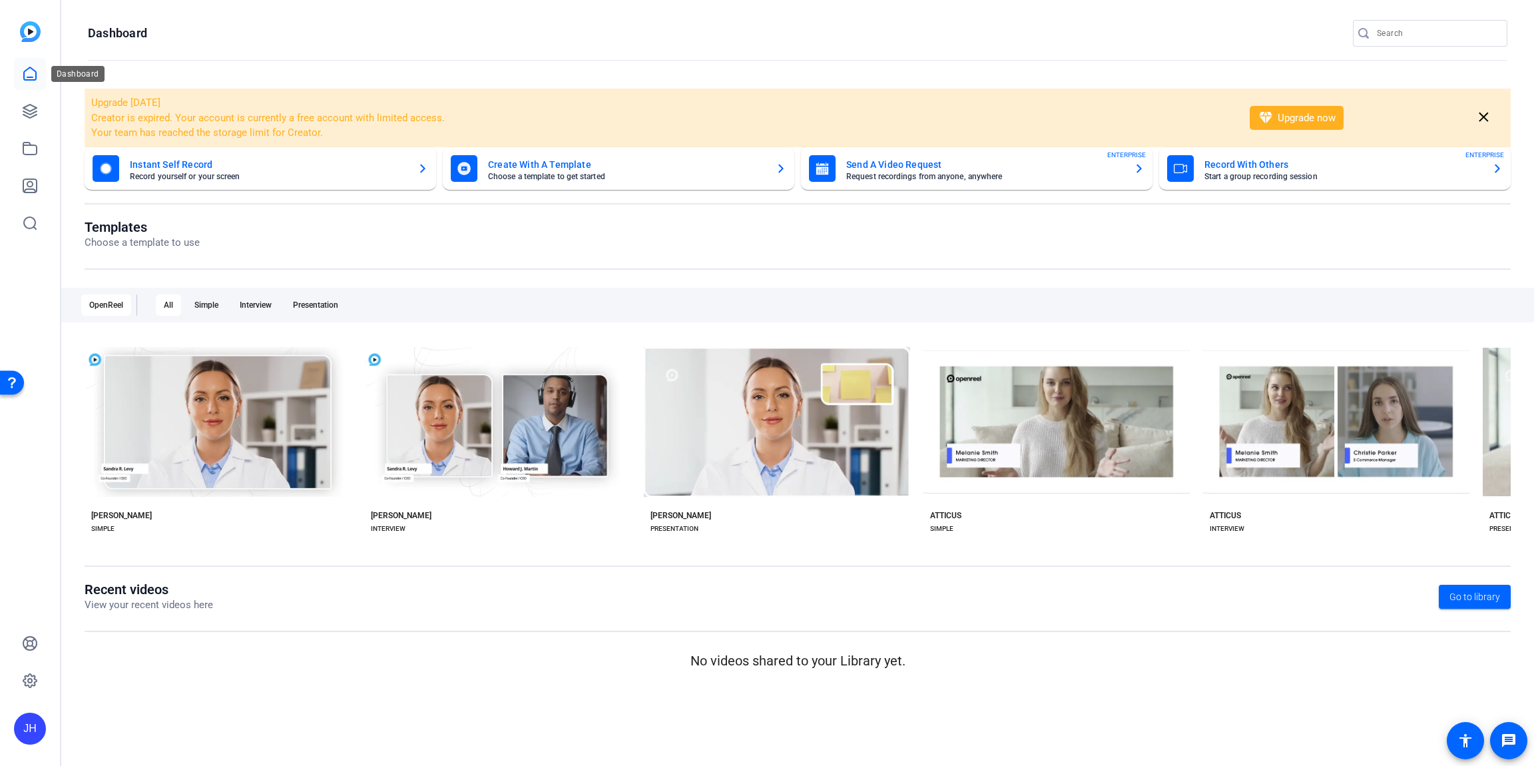
click at [24, 67] on icon at bounding box center [30, 74] width 16 height 16
click at [1478, 119] on mat-icon "close" at bounding box center [1484, 117] width 17 height 17
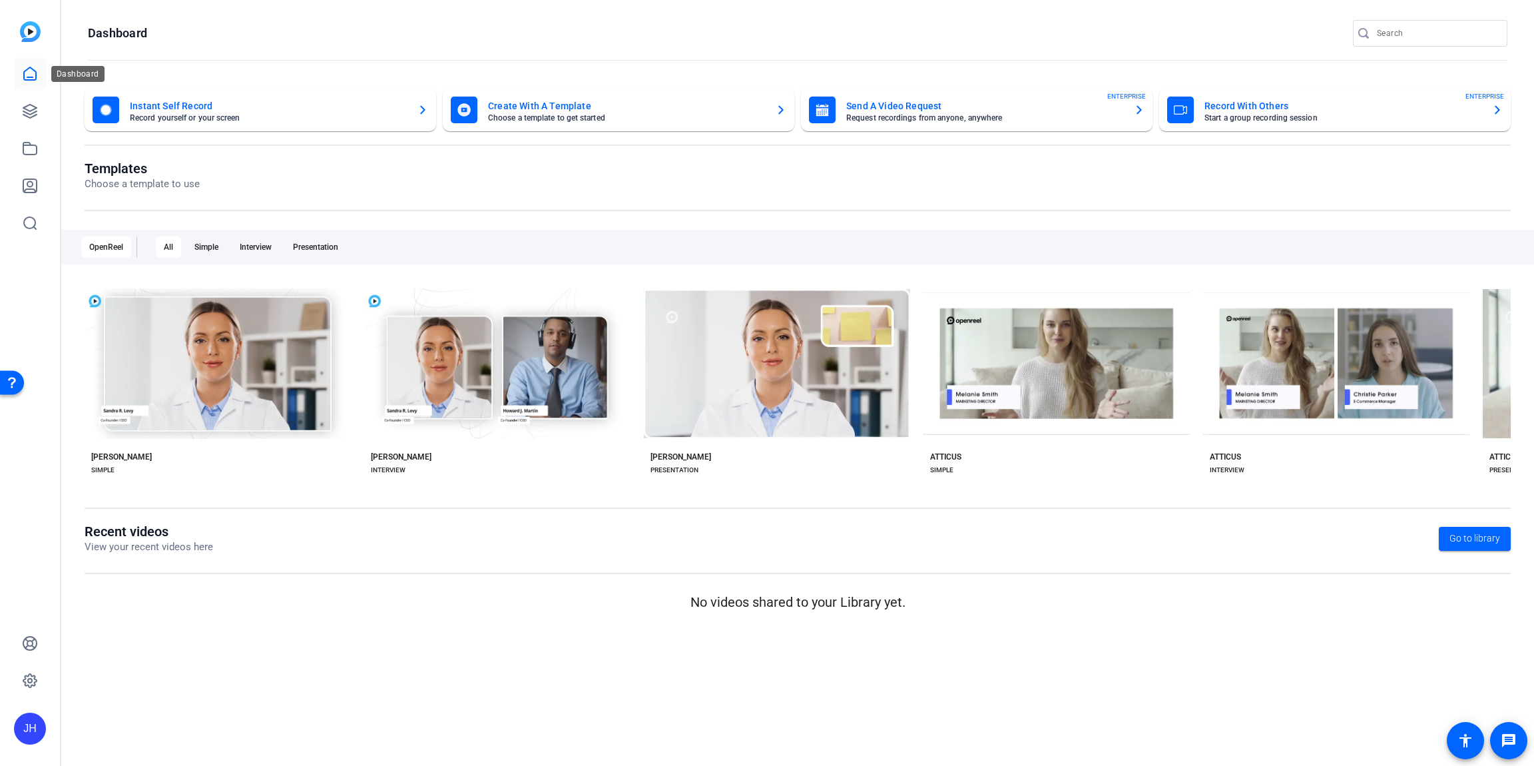
click at [26, 63] on link at bounding box center [30, 74] width 32 height 32
